Goal: Navigation & Orientation: Find specific page/section

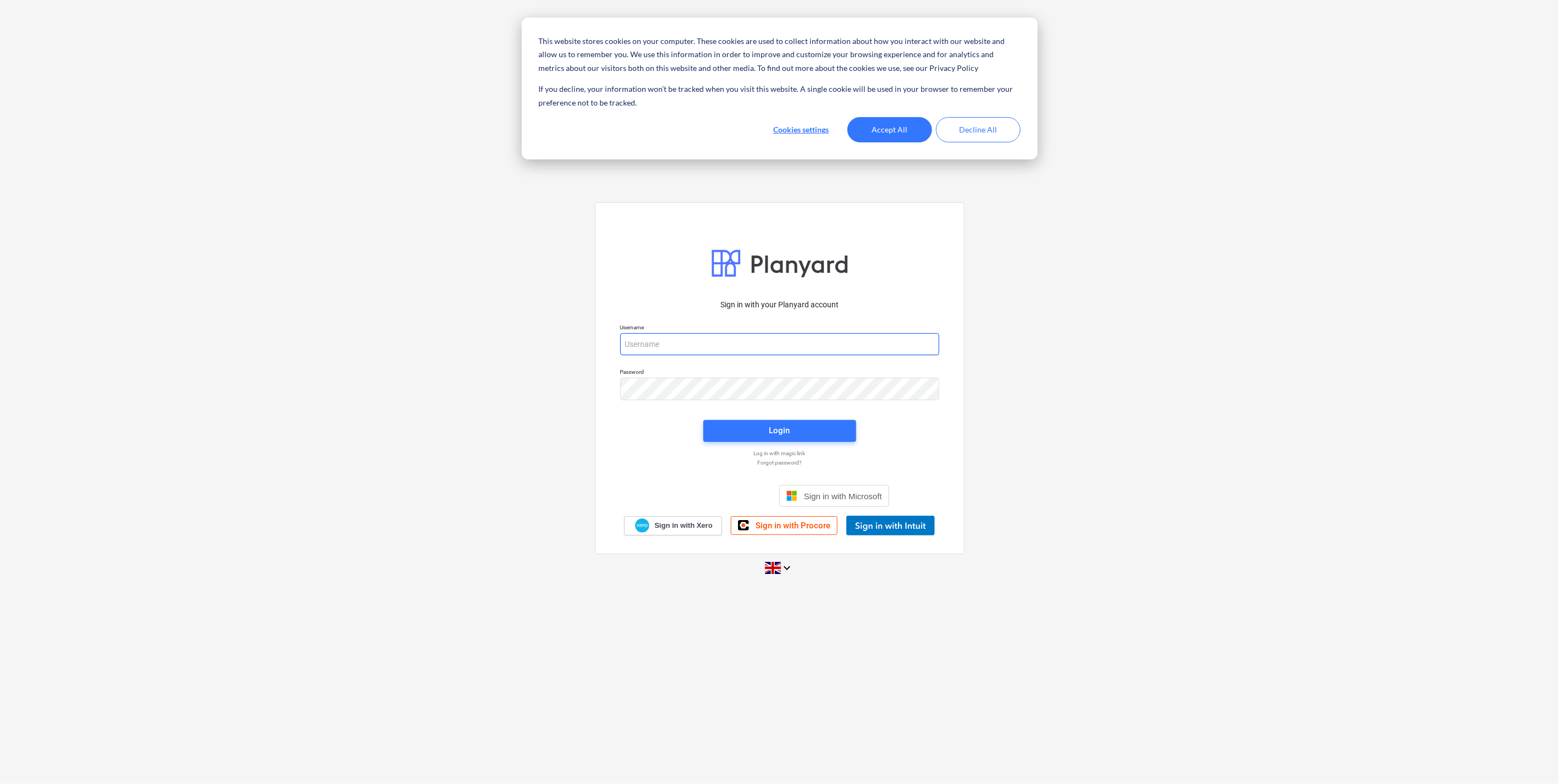
click at [744, 349] on input "email" at bounding box center [780, 344] width 319 height 22
type input "[EMAIL_ADDRESS][DOMAIN_NAME]"
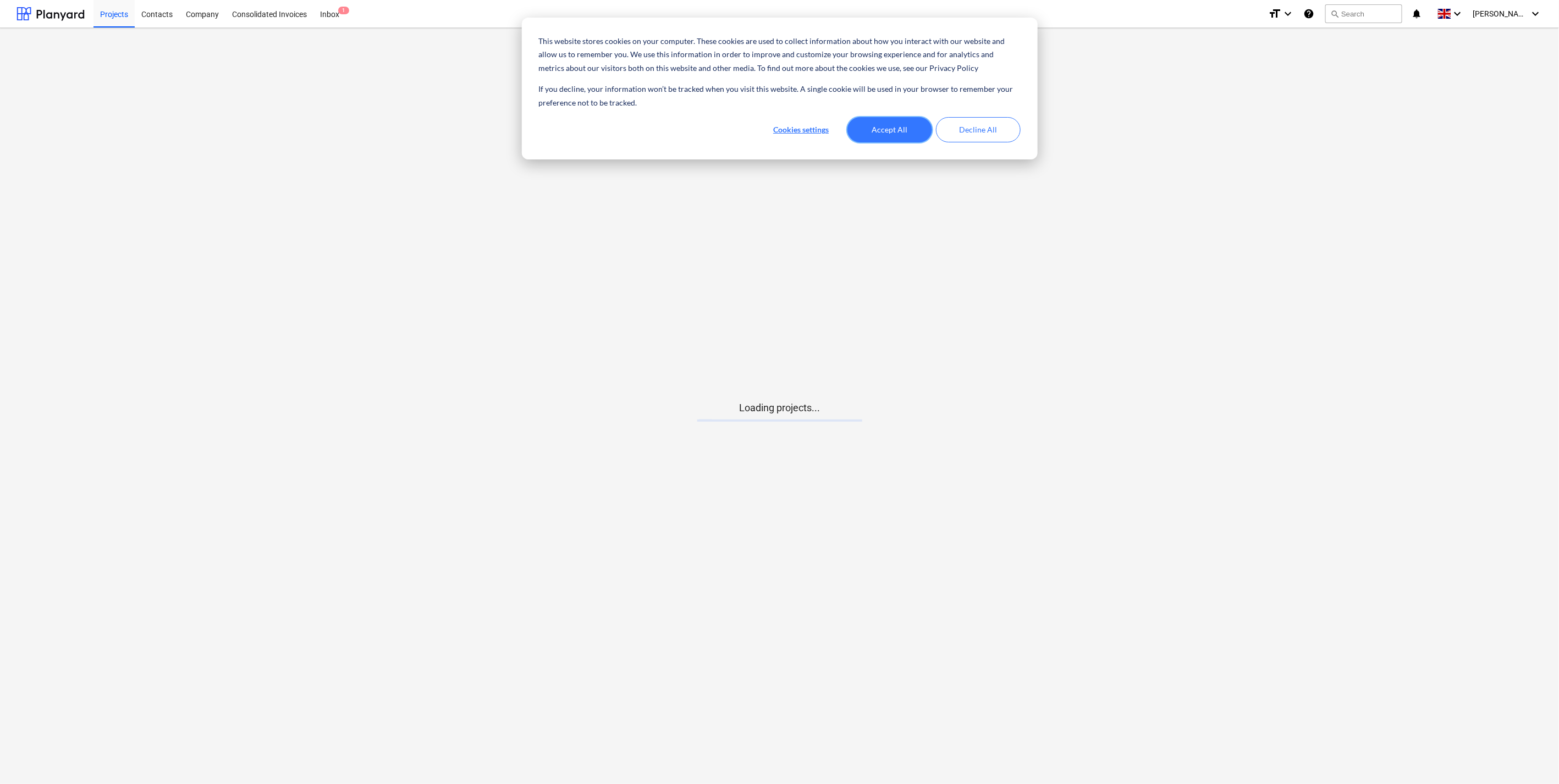
click at [909, 127] on button "Accept All" at bounding box center [890, 130] width 85 height 25
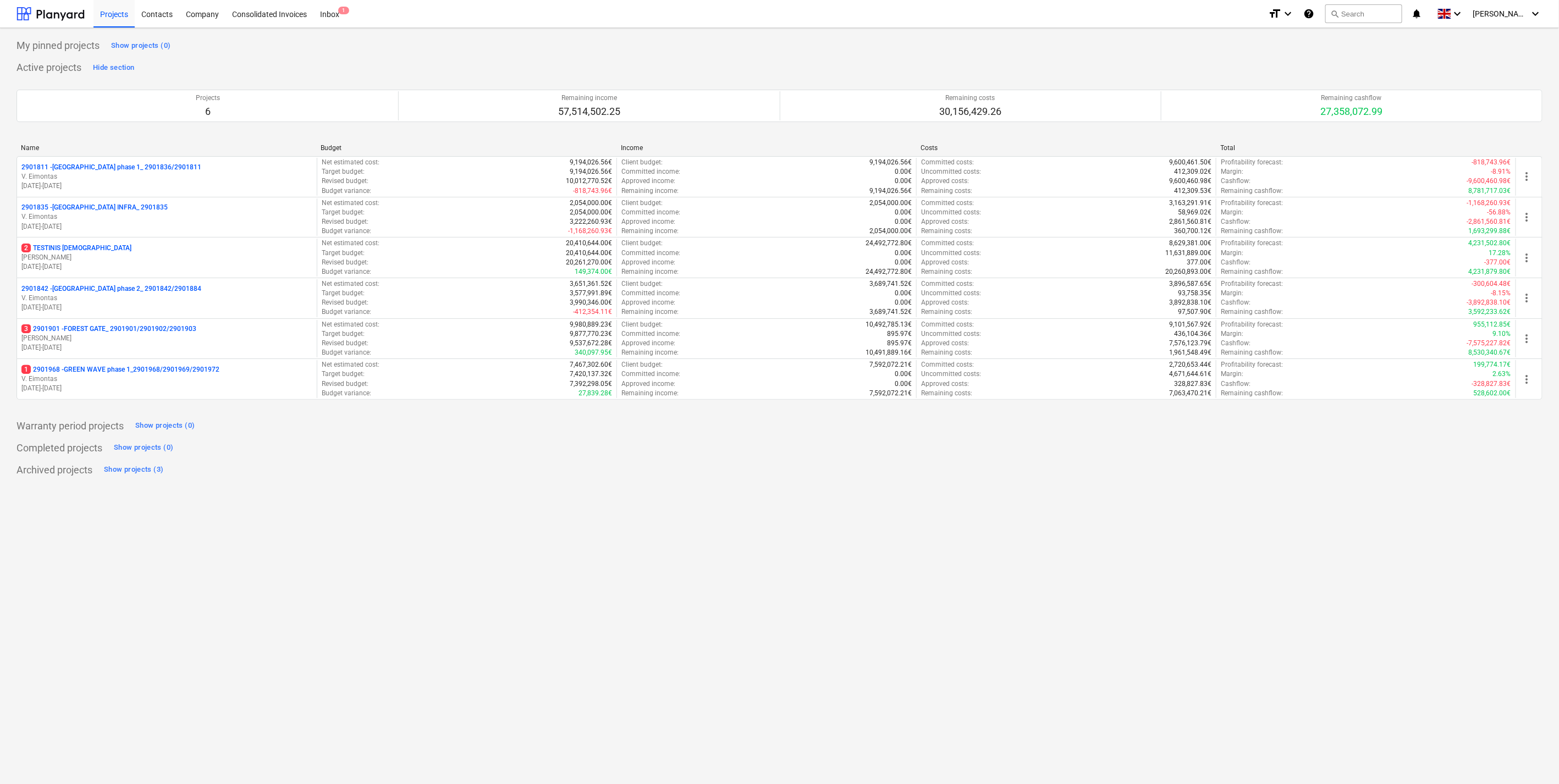
click at [283, 123] on div "Projects 6 Remaining income 57,514,502.25 Remaining costs 30,156,429.26 Remaini…" at bounding box center [779, 106] width 1526 height 41
drag, startPoint x: 408, startPoint y: 405, endPoint x: 405, endPoint y: 370, distance: 35.1
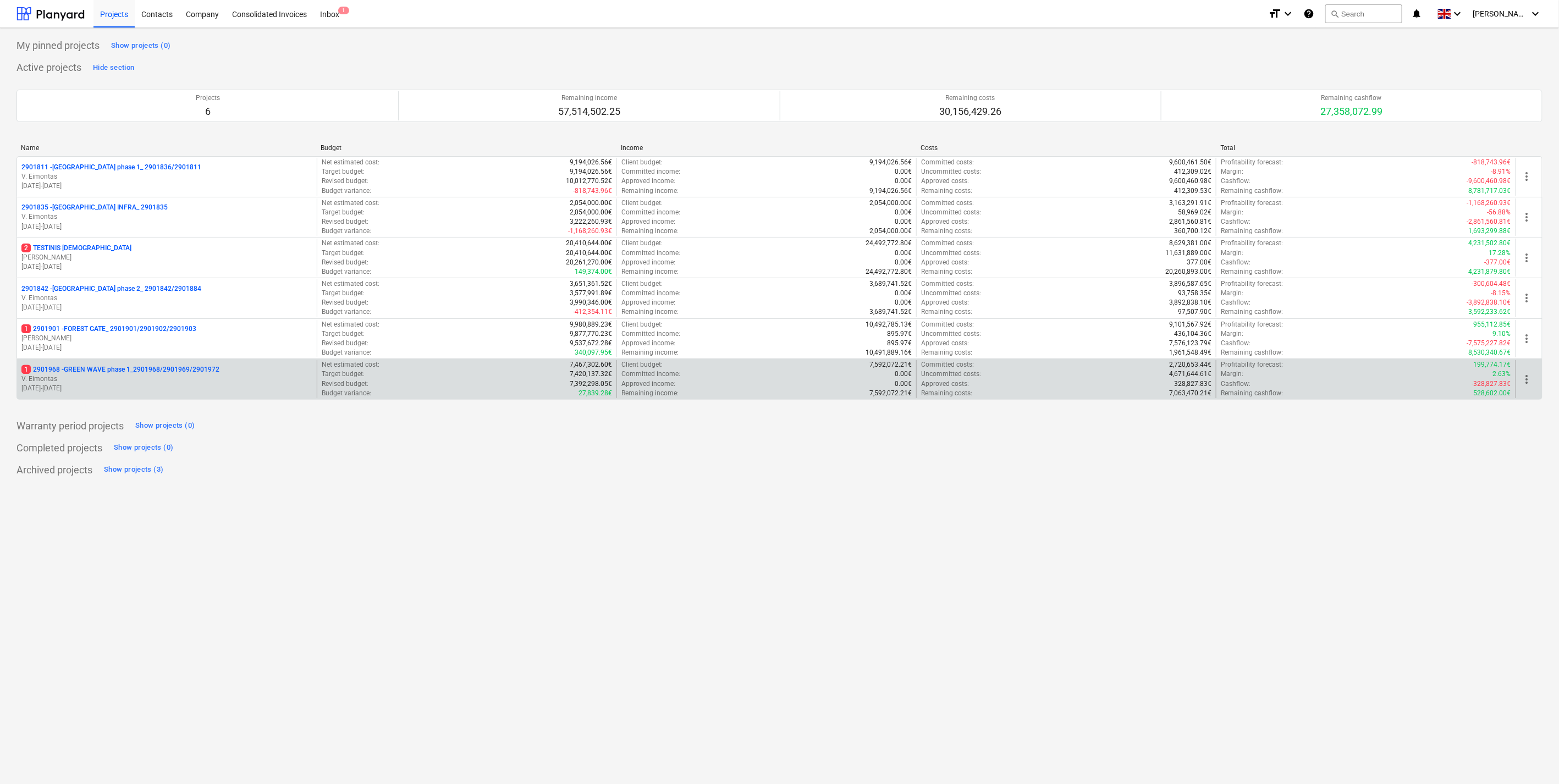
click at [408, 405] on div "Name Budget Income Costs Total 2901811 - [GEOGRAPHIC_DATA] phase 1_ 2901836/290…" at bounding box center [779, 274] width 1526 height 278
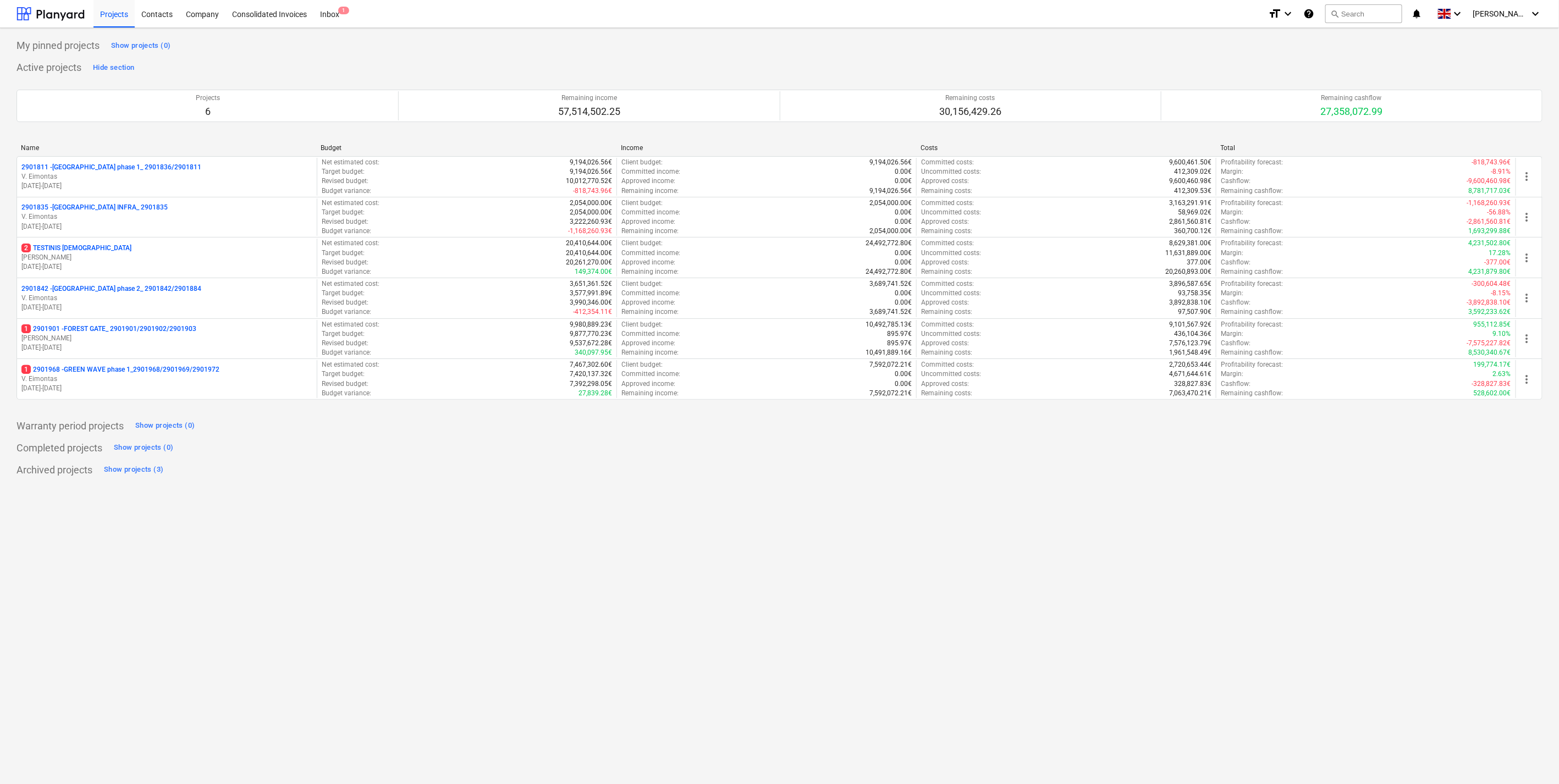
click at [655, 452] on div "Completed projects Show projects (0)" at bounding box center [779, 448] width 1526 height 18
click at [554, 53] on div "My pinned projects Show projects (0)" at bounding box center [779, 45] width 1526 height 18
drag, startPoint x: 551, startPoint y: 451, endPoint x: 381, endPoint y: 33, distance: 451.2
click at [551, 449] on div "Completed projects Show projects (0)" at bounding box center [779, 448] width 1526 height 18
